Goal: Navigation & Orientation: Understand site structure

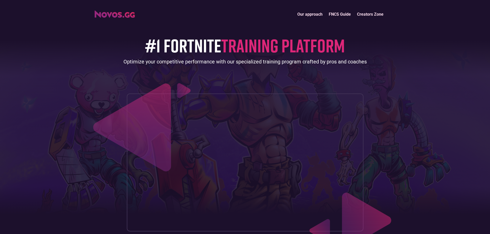
drag, startPoint x: 83, startPoint y: 162, endPoint x: 79, endPoint y: 58, distance: 104.4
click at [113, 15] on img "home" at bounding box center [115, 14] width 40 height 7
click at [372, 15] on link "Creators Zone" at bounding box center [370, 14] width 33 height 11
click at [304, 16] on link "Our approach" at bounding box center [309, 14] width 31 height 11
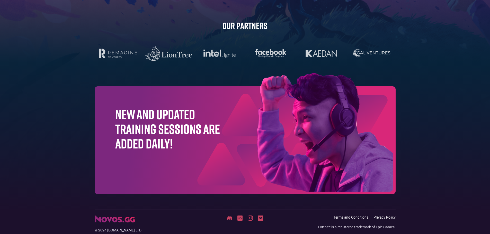
scroll to position [1632, 0]
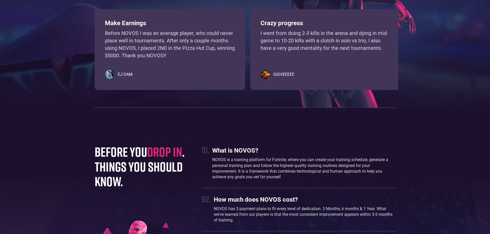
drag, startPoint x: 294, startPoint y: 212, endPoint x: 280, endPoint y: 145, distance: 68.0
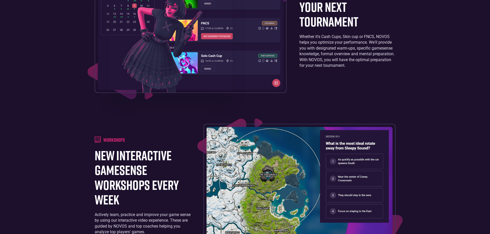
drag, startPoint x: 258, startPoint y: 186, endPoint x: 253, endPoint y: 117, distance: 68.5
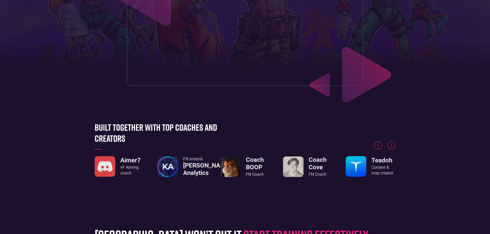
scroll to position [0, 0]
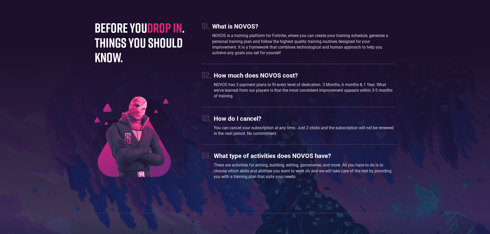
scroll to position [1388, 0]
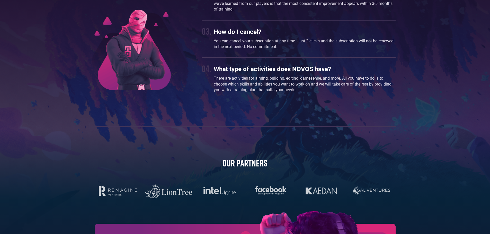
drag, startPoint x: 255, startPoint y: 100, endPoint x: 257, endPoint y: 126, distance: 26.4
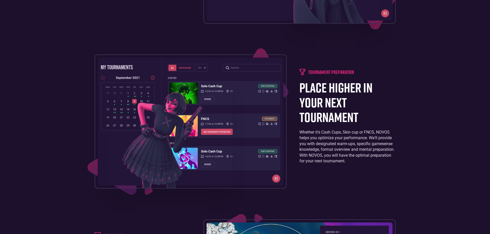
scroll to position [224, 0]
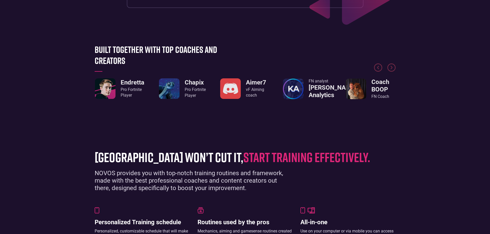
drag, startPoint x: 70, startPoint y: 171, endPoint x: 59, endPoint y: 58, distance: 113.8
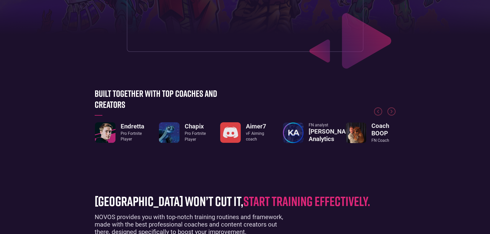
drag, startPoint x: 105, startPoint y: 96, endPoint x: 114, endPoint y: 154, distance: 59.3
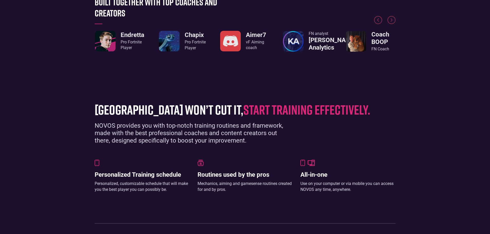
scroll to position [117, 0]
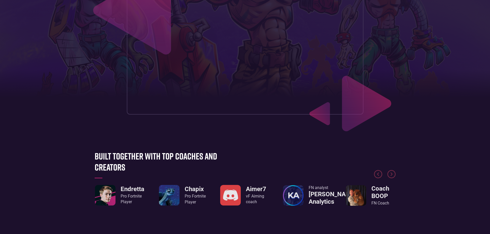
click at [135, 195] on div "Pro Fortnite Player" at bounding box center [133, 199] width 24 height 12
click at [127, 194] on div "Pro Fortnite Player" at bounding box center [133, 199] width 24 height 12
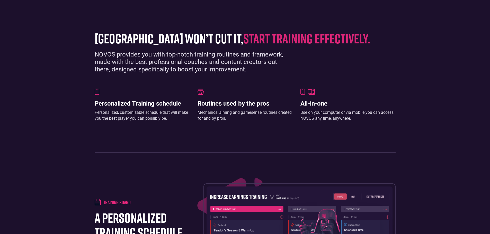
scroll to position [348, 0]
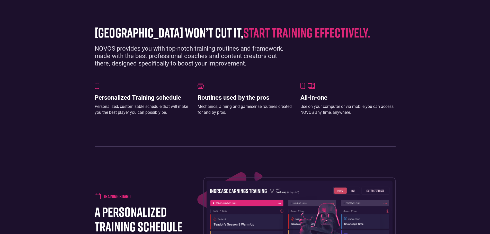
click at [298, 40] on span "start training effectively." at bounding box center [306, 32] width 127 height 16
click at [185, 40] on h1 "[GEOGRAPHIC_DATA] won’t cut it, start training effectively." at bounding box center [241, 32] width 293 height 15
drag, startPoint x: 253, startPoint y: 87, endPoint x: 266, endPoint y: 97, distance: 17.4
click at [260, 93] on div "[GEOGRAPHIC_DATA] won’t cut it, start training effectively. NOVOS provides you …" at bounding box center [245, 83] width 306 height 127
click at [313, 89] on img at bounding box center [310, 86] width 7 height 6
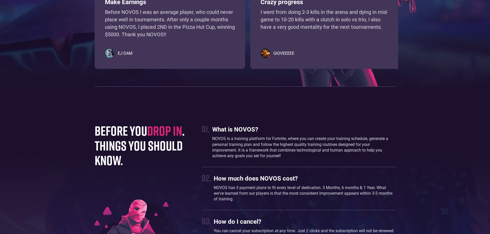
scroll to position [1427, 0]
